Goal: Check status: Check status

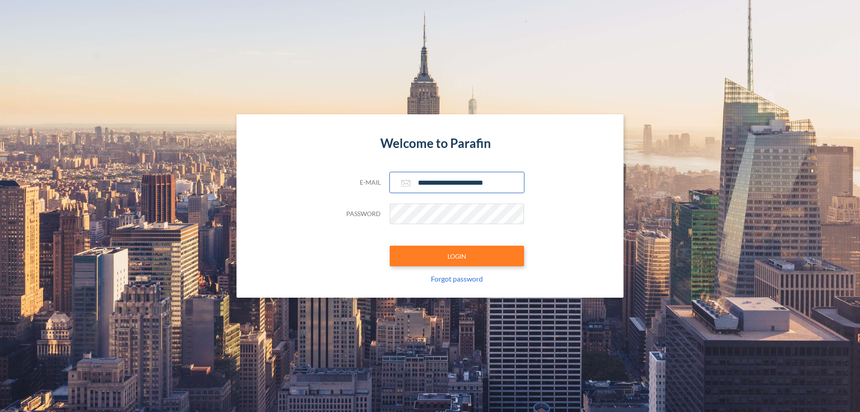
type input "**********"
click at [457, 256] on button "LOGIN" at bounding box center [457, 256] width 134 height 21
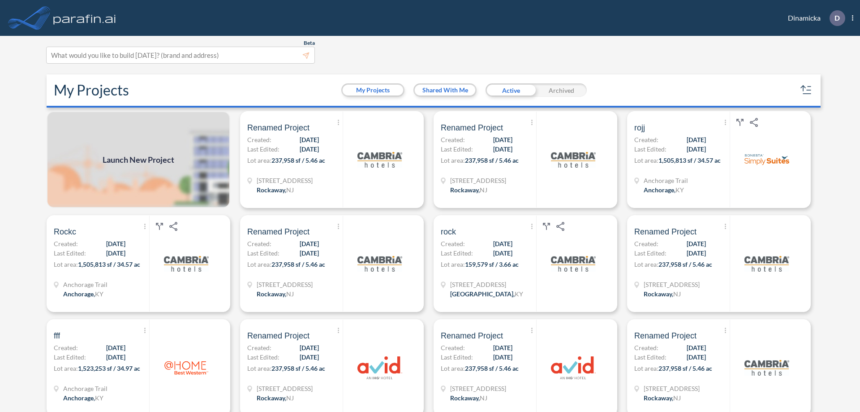
scroll to position [2, 0]
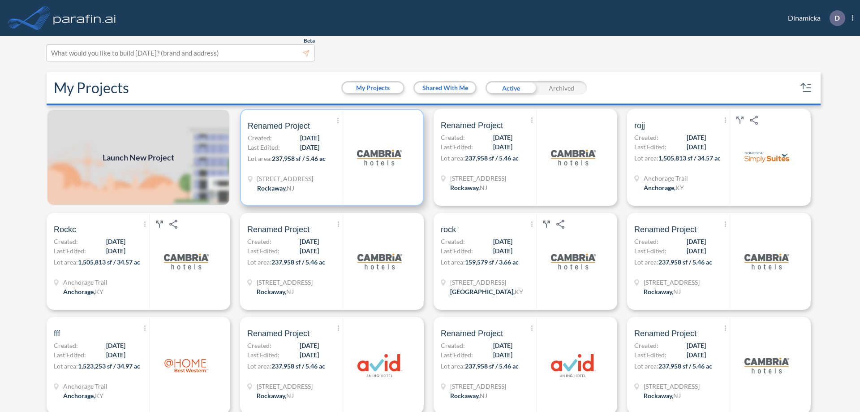
click at [330, 157] on p "Lot area: 237,958 sf / 5.46 ac" at bounding box center [295, 160] width 95 height 13
